Goal: Task Accomplishment & Management: Use online tool/utility

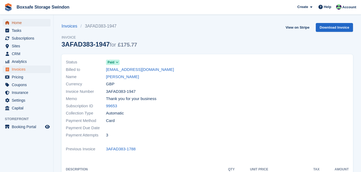
click at [15, 23] on span "Home" at bounding box center [28, 22] width 32 height 7
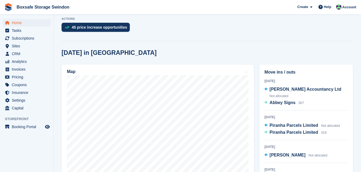
scroll to position [119, 0]
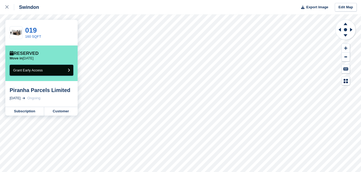
click at [44, 71] on button "Grant Early Access" at bounding box center [42, 70] width 64 height 11
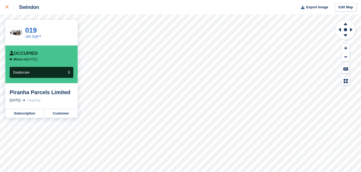
click at [4, 7] on link at bounding box center [7, 7] width 14 height 14
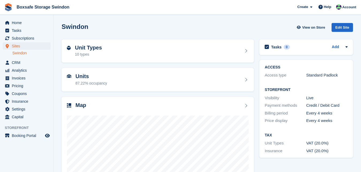
click at [17, 23] on span "Home" at bounding box center [28, 22] width 32 height 7
